Goal: Information Seeking & Learning: Compare options

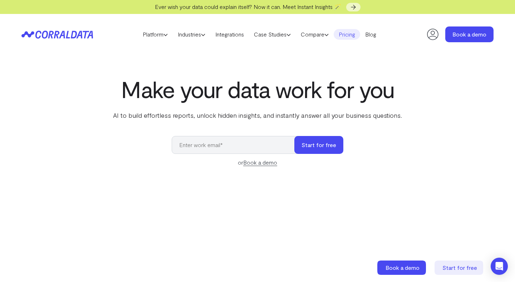
click at [351, 33] on link "Pricing" at bounding box center [347, 34] width 26 height 11
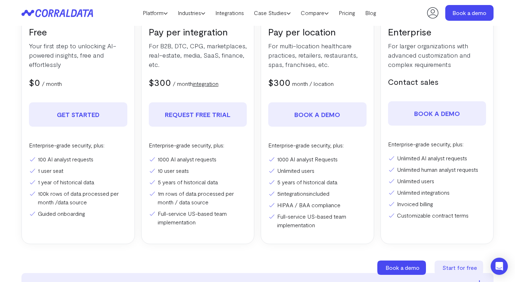
scroll to position [161, 0]
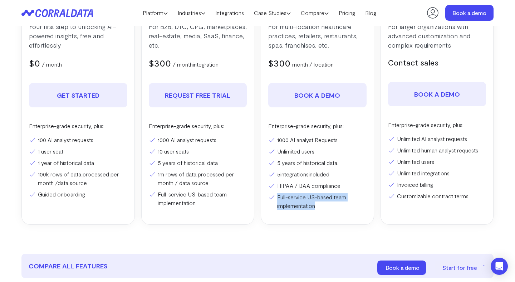
drag, startPoint x: 322, startPoint y: 207, endPoint x: 278, endPoint y: 193, distance: 45.7
click at [278, 193] on li "Full-service US-based team implementation" at bounding box center [317, 201] width 98 height 17
copy li "Full-service US-based team implementation"
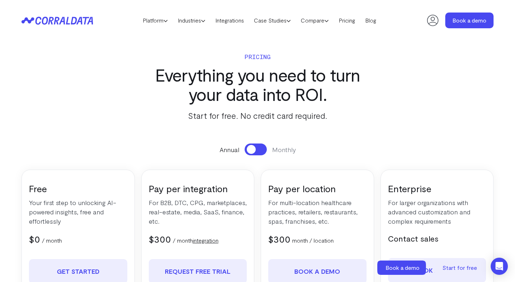
click at [256, 150] on button at bounding box center [256, 149] width 22 height 12
click at [256, 150] on span at bounding box center [260, 149] width 9 height 9
click at [256, 150] on button at bounding box center [256, 149] width 22 height 12
click at [256, 150] on span at bounding box center [260, 149] width 9 height 9
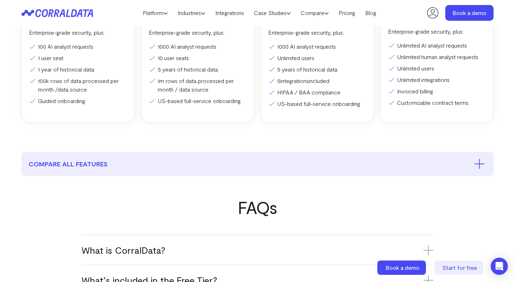
scroll to position [294, 0]
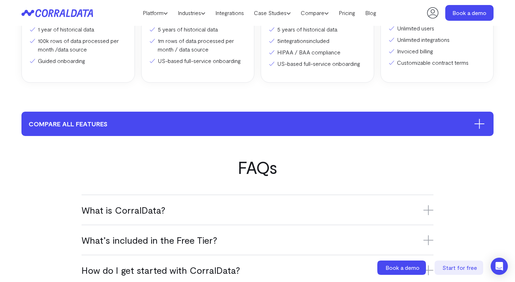
click at [274, 119] on button "compare all features" at bounding box center [257, 124] width 472 height 24
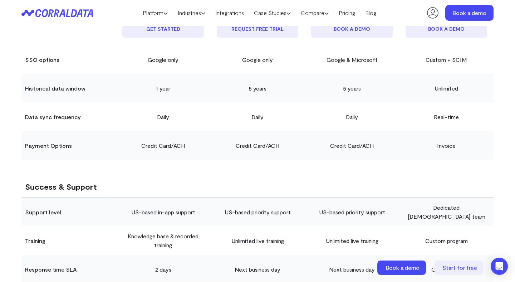
scroll to position [1335, 0]
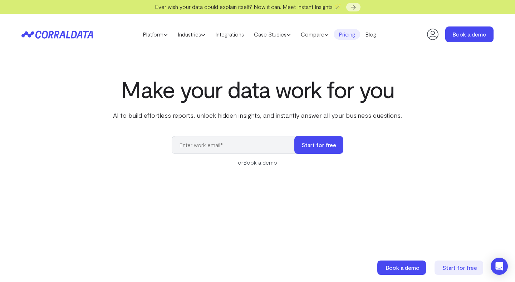
click at [355, 35] on link "Pricing" at bounding box center [347, 34] width 26 height 11
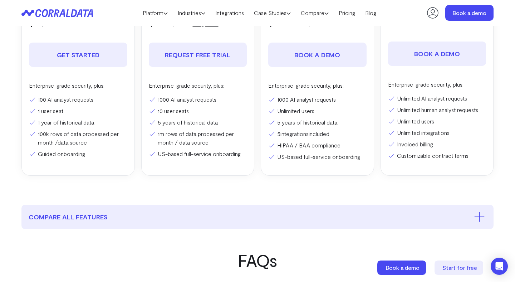
scroll to position [202, 0]
